Goal: Task Accomplishment & Management: Manage account settings

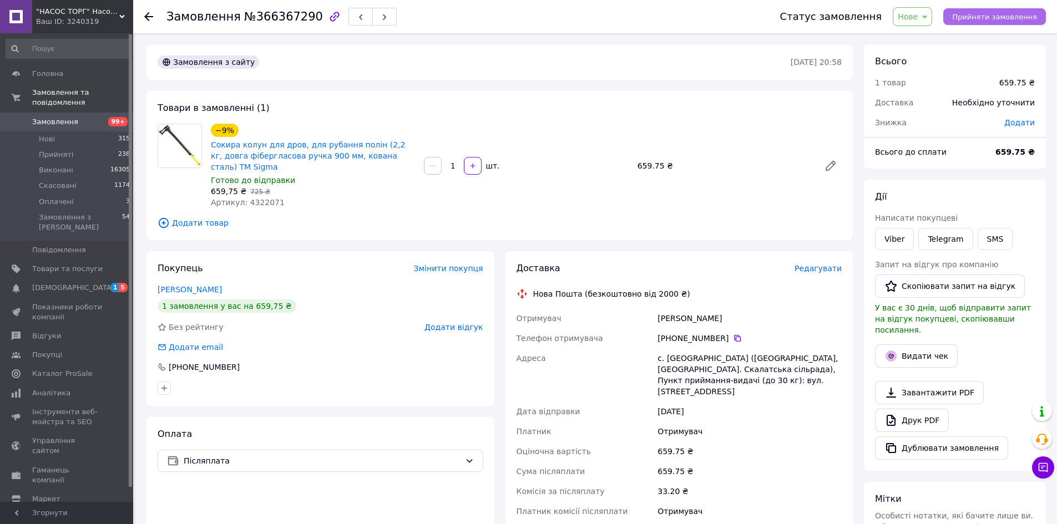
click at [963, 18] on span "Прийняти замовлення" at bounding box center [994, 17] width 85 height 8
click at [733, 334] on icon at bounding box center [737, 338] width 9 height 9
drag, startPoint x: 269, startPoint y: 281, endPoint x: 342, endPoint y: 286, distance: 73.4
click at [158, 284] on div "[PERSON_NAME]" at bounding box center [321, 289] width 326 height 11
copy link "[PERSON_NAME]"
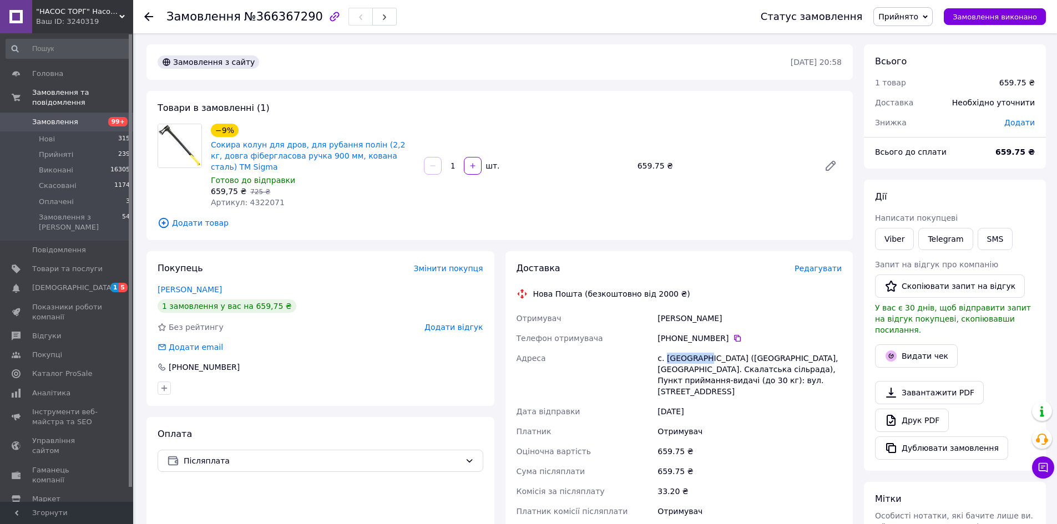
drag, startPoint x: 701, startPoint y: 345, endPoint x: 667, endPoint y: 346, distance: 33.3
click at [667, 348] on div "с. [GEOGRAPHIC_DATA] ([GEOGRAPHIC_DATA], [GEOGRAPHIC_DATA]. Скалатська сільрада…" at bounding box center [749, 374] width 189 height 53
copy div "Новосілка"
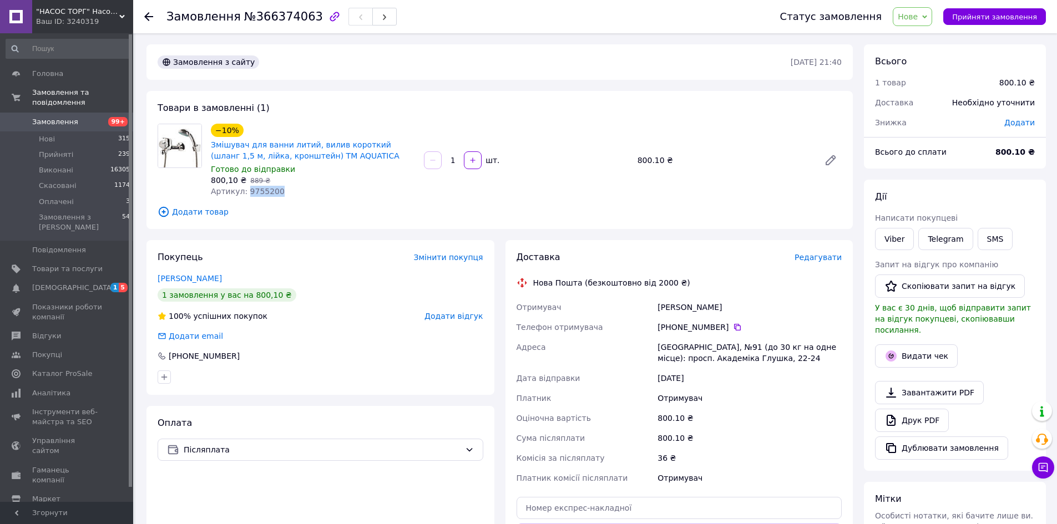
drag, startPoint x: 282, startPoint y: 193, endPoint x: 245, endPoint y: 192, distance: 37.2
click at [245, 192] on div "Артикул: 9755200" at bounding box center [313, 191] width 204 height 11
copy span "9755200"
click at [355, 349] on div "Покупець Змінити покупця [PERSON_NAME] 1 замовлення у вас на 800,10 ₴ 100% успі…" at bounding box center [320, 317] width 348 height 155
